Goal: Transaction & Acquisition: Book appointment/travel/reservation

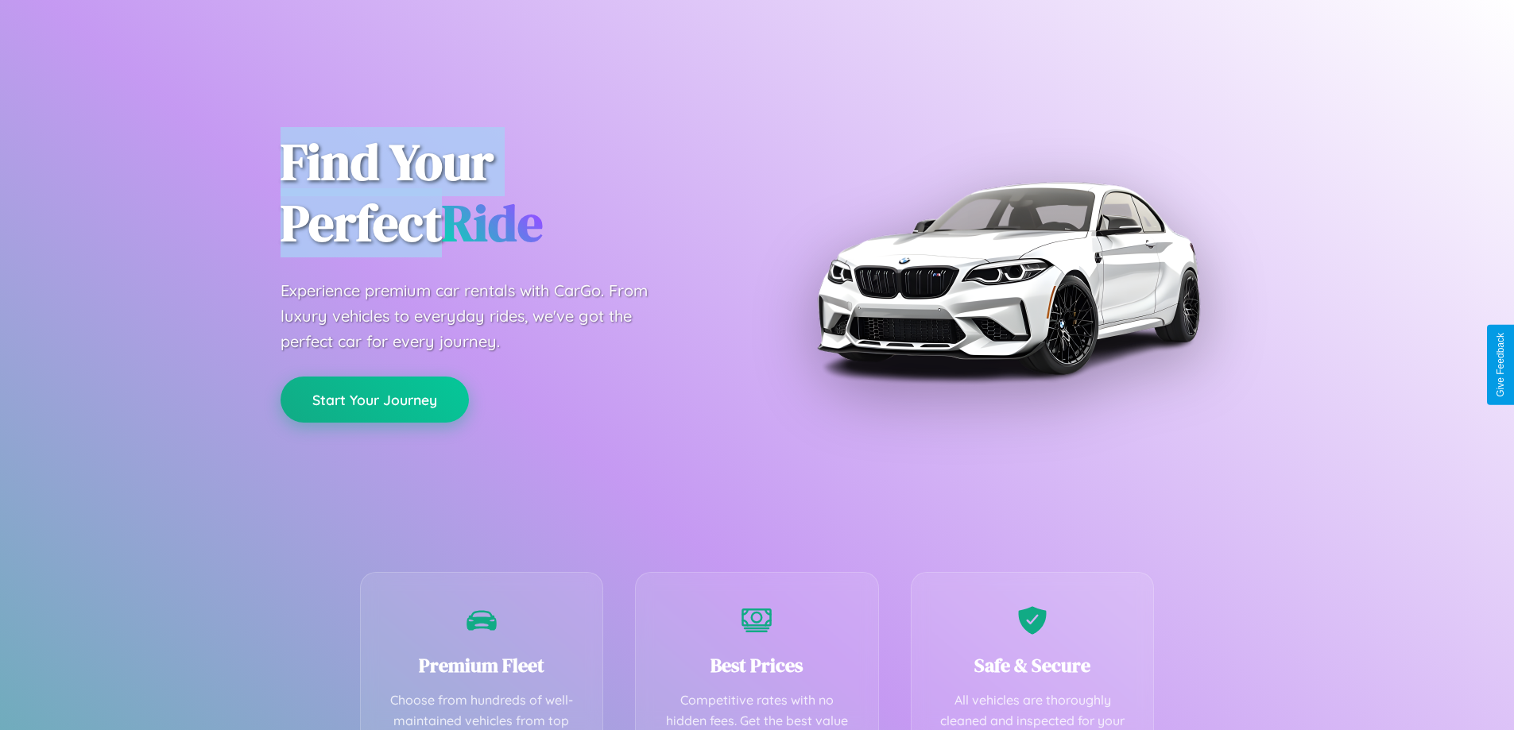
click at [374, 400] on button "Start Your Journey" at bounding box center [375, 400] width 188 height 46
click at [374, 399] on button "Start Your Journey" at bounding box center [375, 400] width 188 height 46
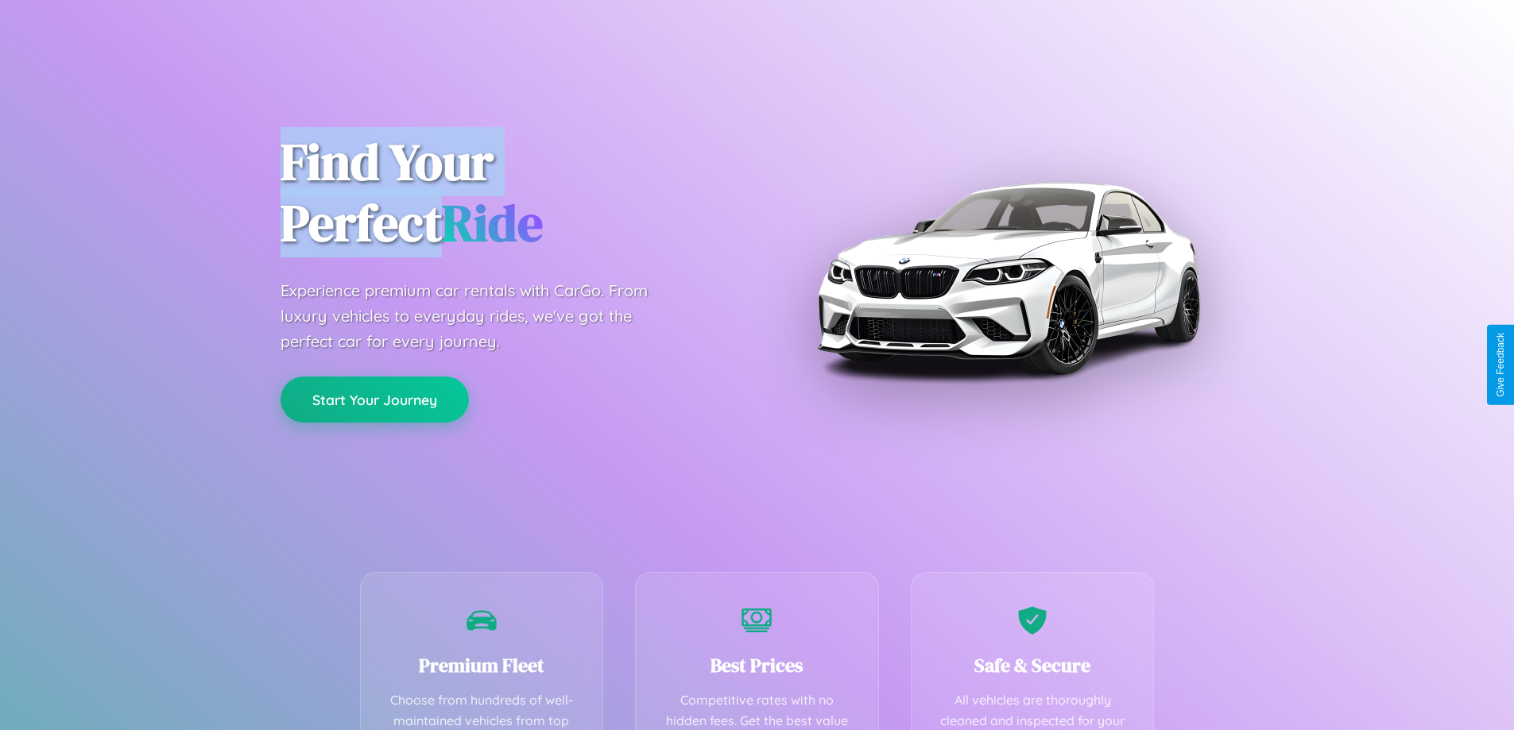
click at [374, 399] on button "Start Your Journey" at bounding box center [375, 400] width 188 height 46
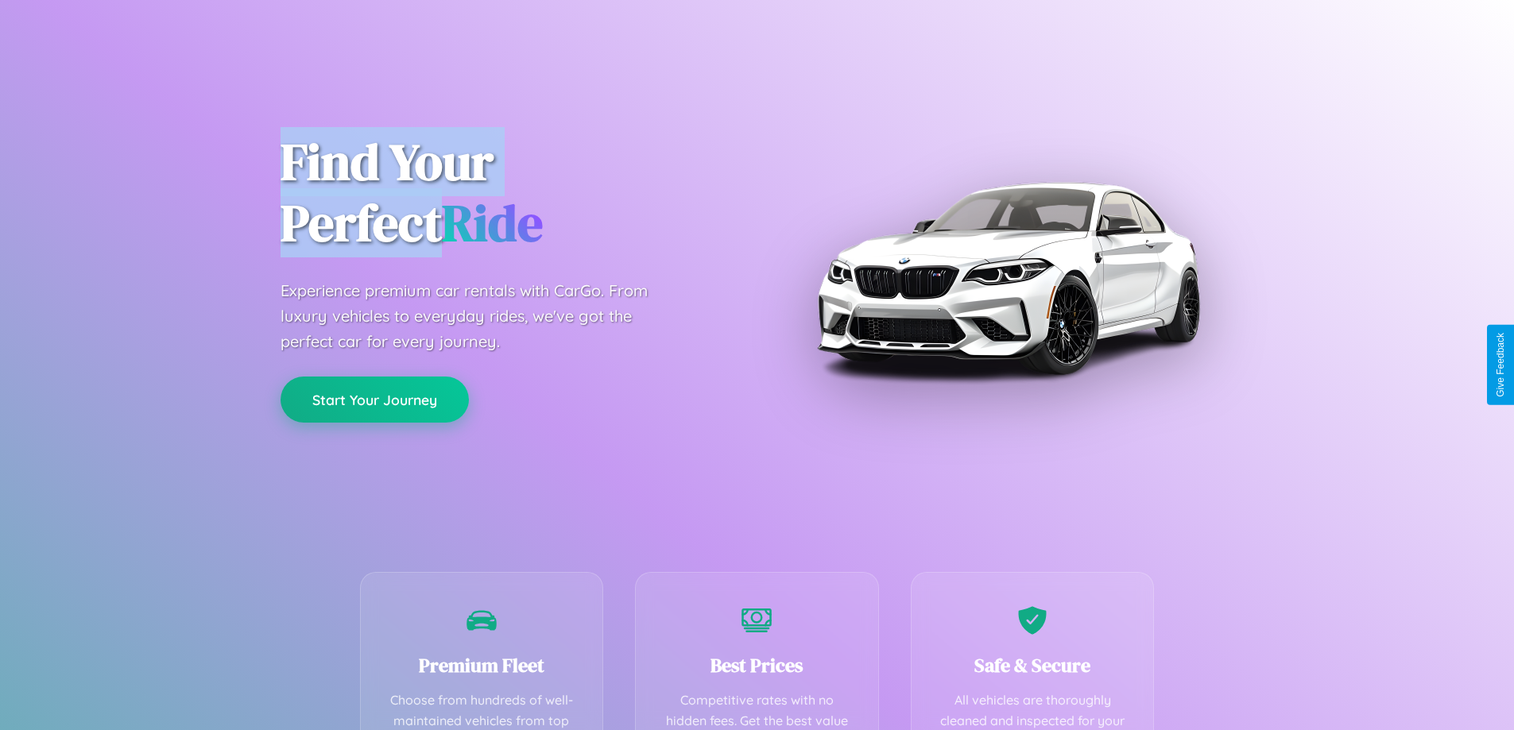
click at [374, 399] on button "Start Your Journey" at bounding box center [375, 400] width 188 height 46
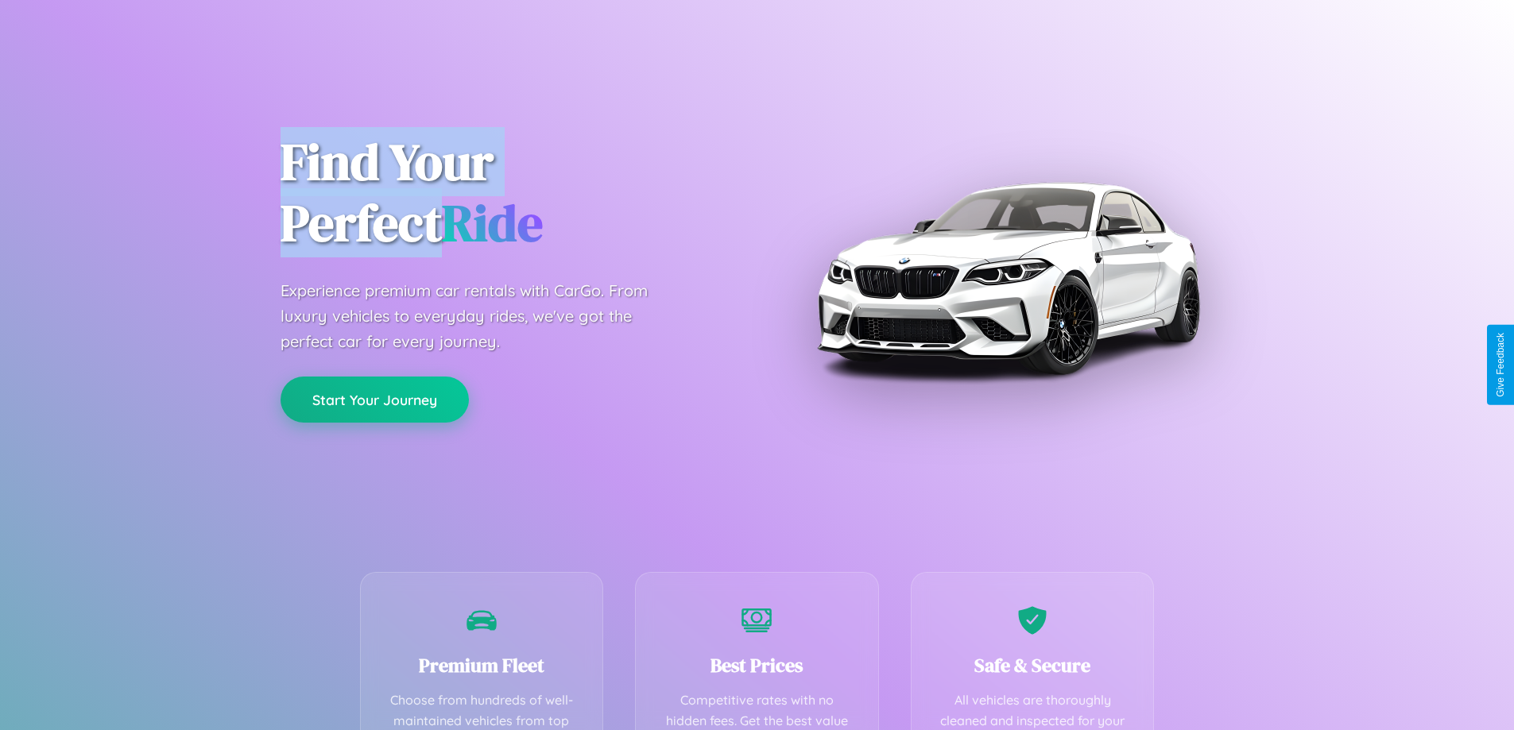
click at [374, 399] on button "Start Your Journey" at bounding box center [375, 400] width 188 height 46
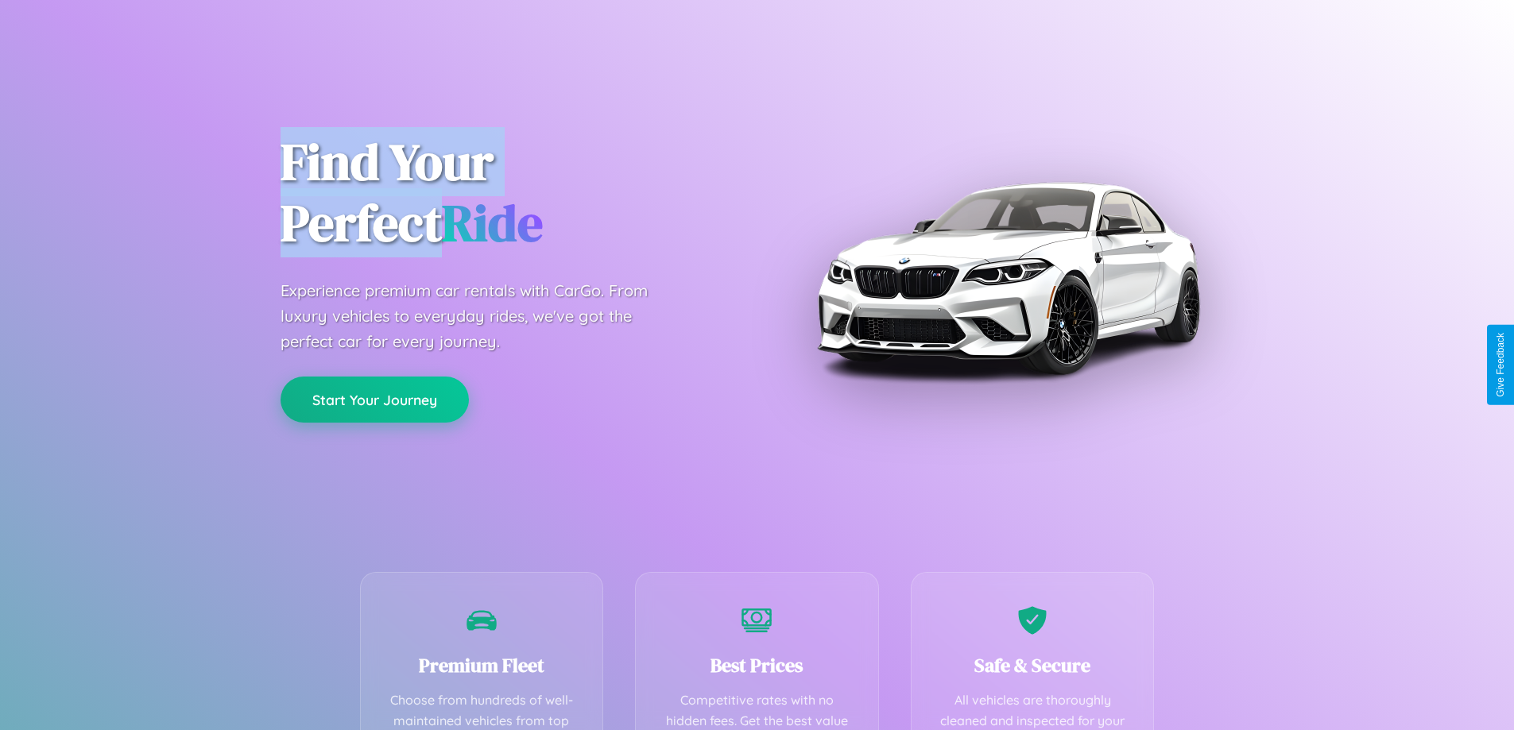
click at [374, 399] on button "Start Your Journey" at bounding box center [375, 400] width 188 height 46
